Goal: Find specific page/section: Find specific page/section

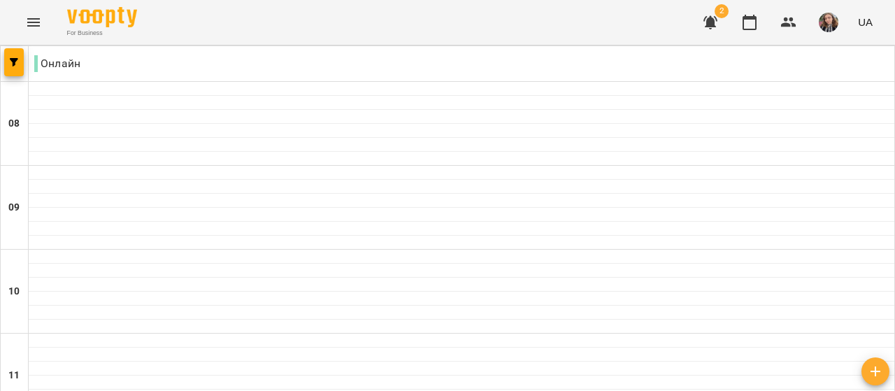
scroll to position [776, 0]
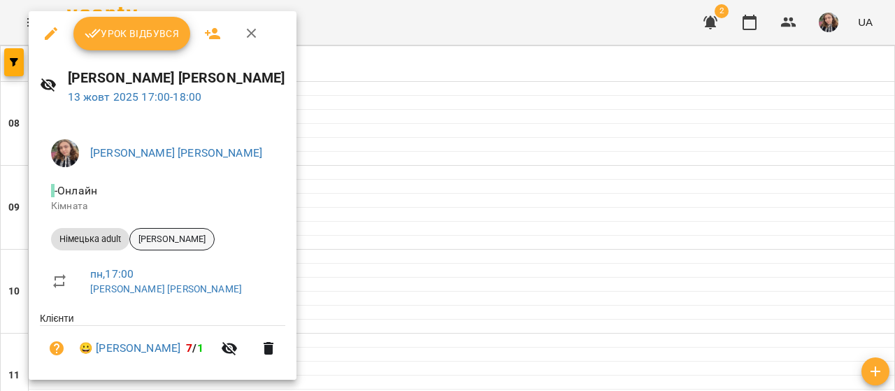
click at [189, 240] on span "[PERSON_NAME]" at bounding box center [172, 239] width 84 height 13
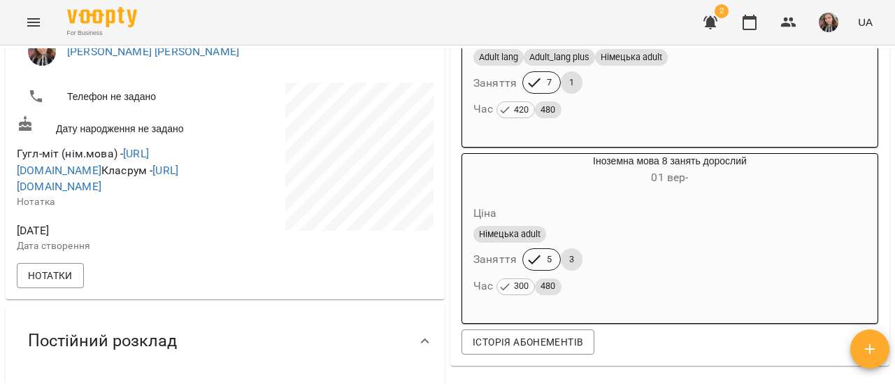
scroll to position [280, 0]
